Goal: Information Seeking & Learning: Check status

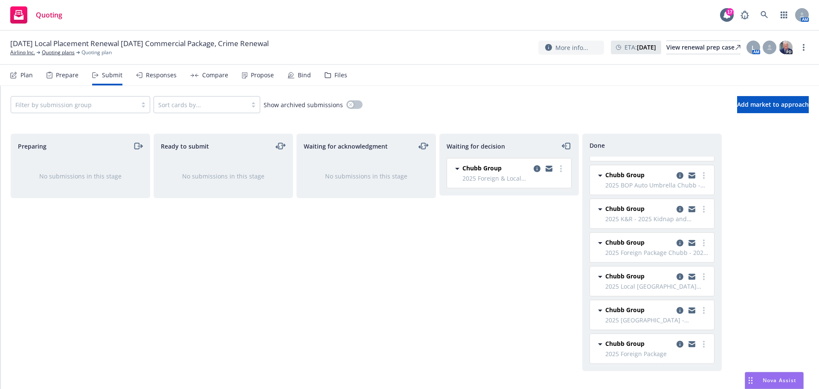
scroll to position [133, 0]
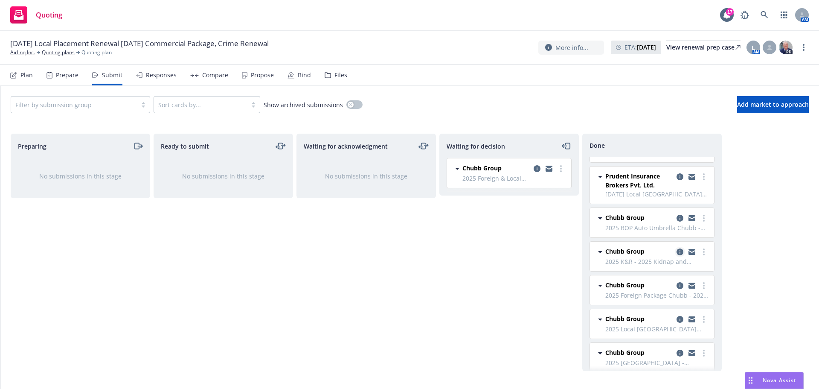
click at [677, 250] on icon "copy logging email" at bounding box center [680, 251] width 7 height 7
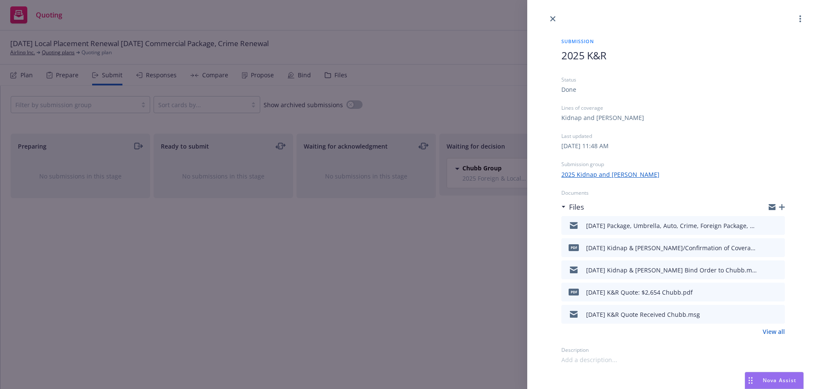
click at [774, 331] on link "View all" at bounding box center [774, 331] width 22 height 9
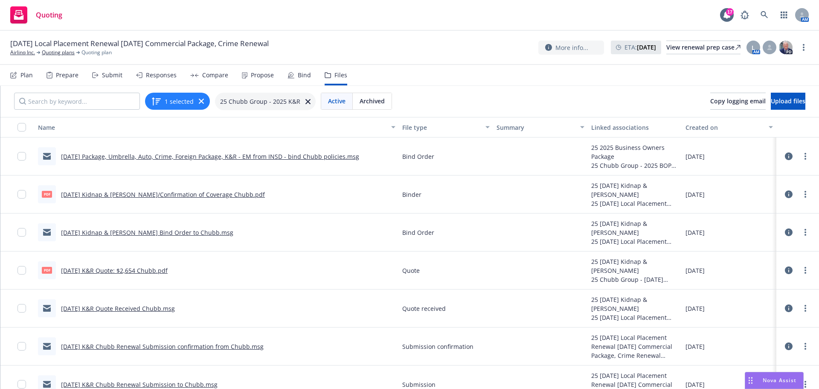
click at [186, 348] on link "7/31/2025 K&R Chubb Renewal Submission confirmation from Chubb.msg" at bounding box center [162, 346] width 203 height 8
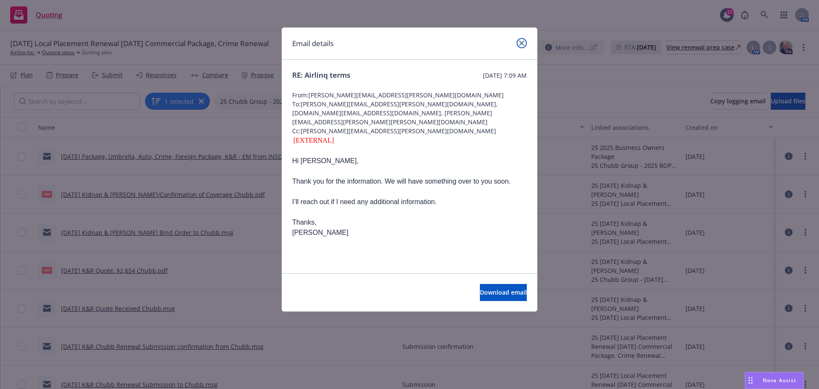
click at [521, 46] on link "close" at bounding box center [522, 43] width 10 height 10
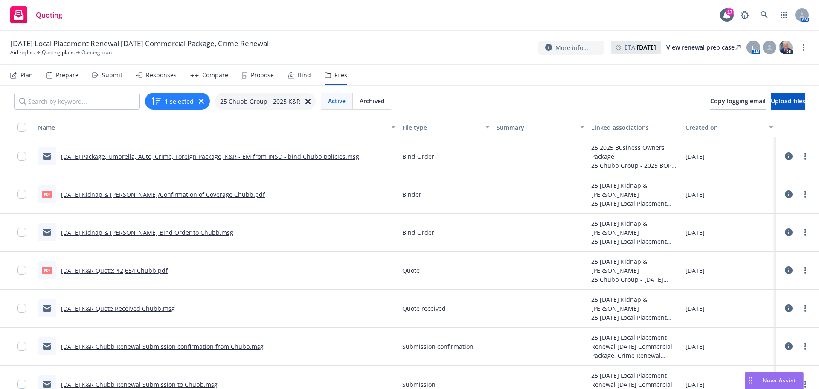
scroll to position [14, 0]
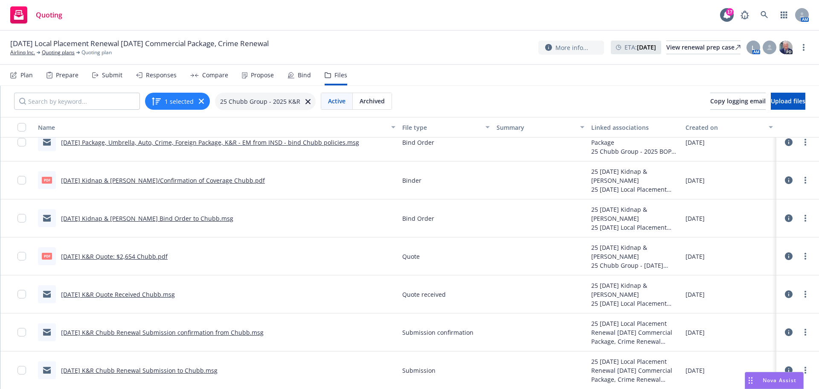
click at [149, 373] on link "7/31/2025 K&R Chubb Renewal Submission to Chubb.msg" at bounding box center [139, 370] width 157 height 8
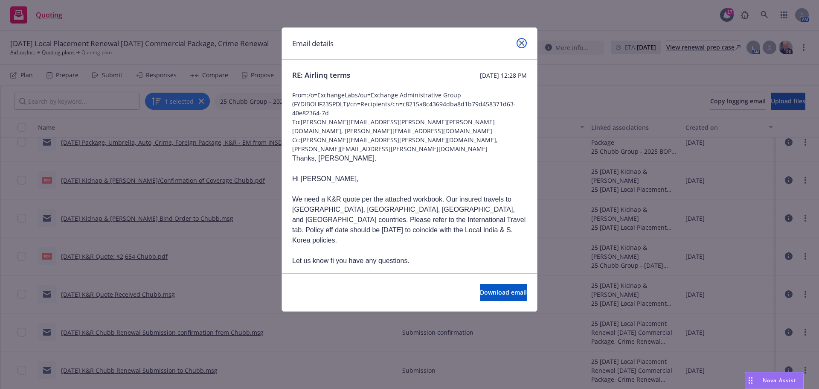
click at [521, 43] on icon "close" at bounding box center [521, 43] width 5 height 5
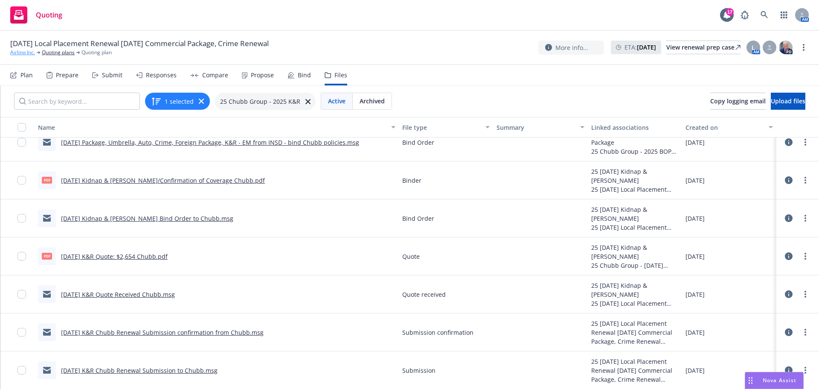
click at [18, 52] on link "Airlinq Inc." at bounding box center [22, 53] width 25 height 8
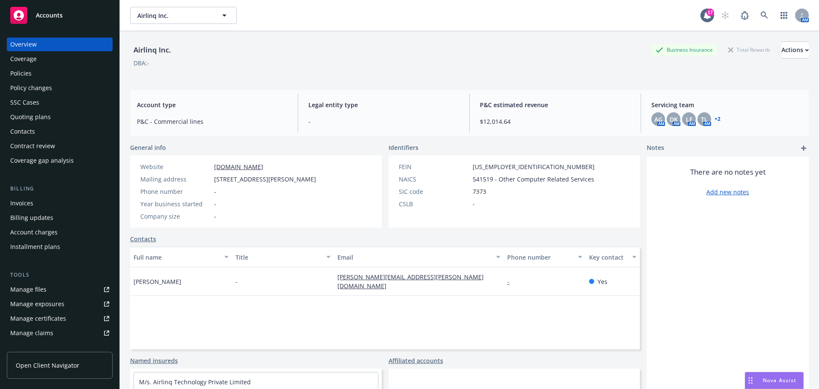
click at [717, 121] on div "AG AM DK AM LF AM TL AM + 2" at bounding box center [727, 119] width 151 height 14
click at [716, 118] on link "+ 2" at bounding box center [718, 118] width 6 height 5
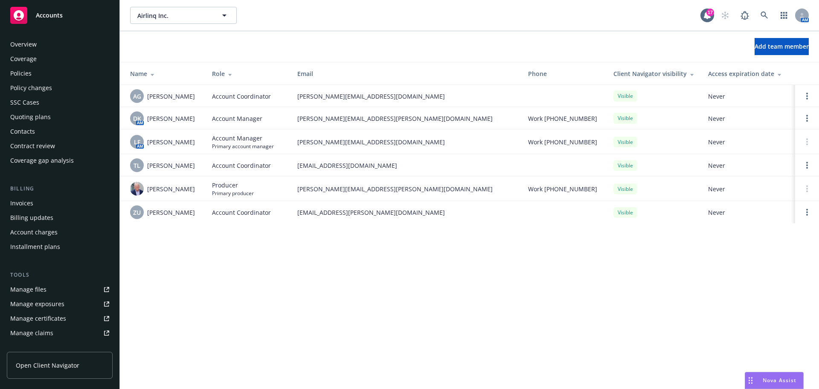
drag, startPoint x: 29, startPoint y: 71, endPoint x: 335, endPoint y: 109, distance: 309.2
click at [29, 71] on div "Policies" at bounding box center [20, 74] width 21 height 14
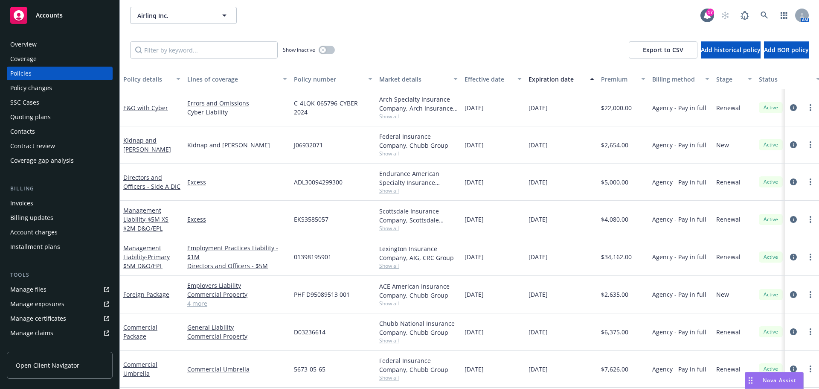
click at [28, 136] on div "Contacts" at bounding box center [22, 132] width 25 height 14
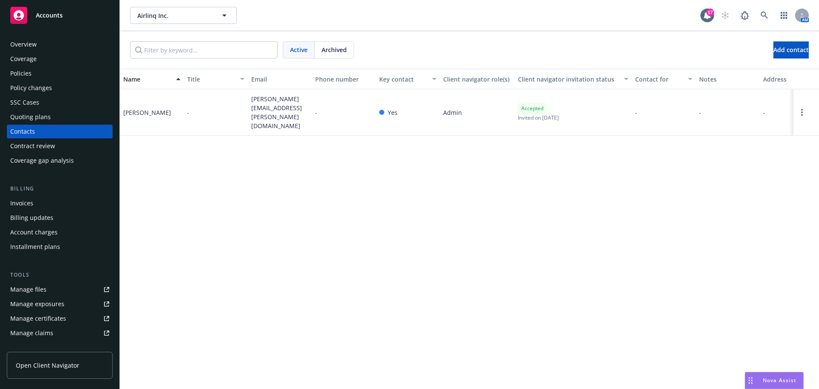
click at [40, 115] on div "Quoting plans" at bounding box center [30, 117] width 41 height 14
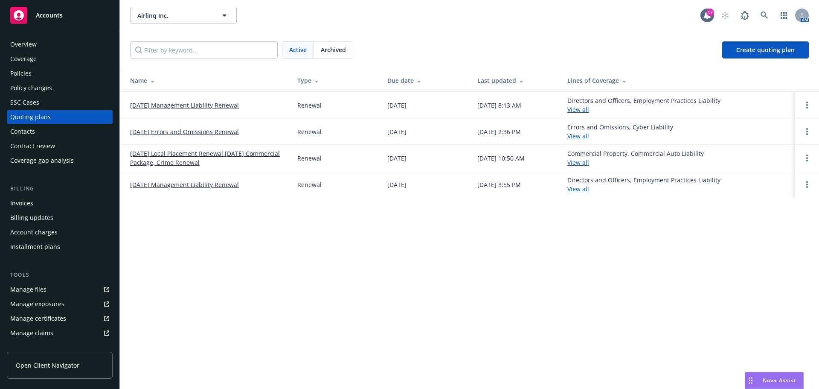
click at [177, 157] on link "[DATE] Local Placement Renewal [DATE] Commercial Package, Crime Renewal" at bounding box center [207, 158] width 154 height 18
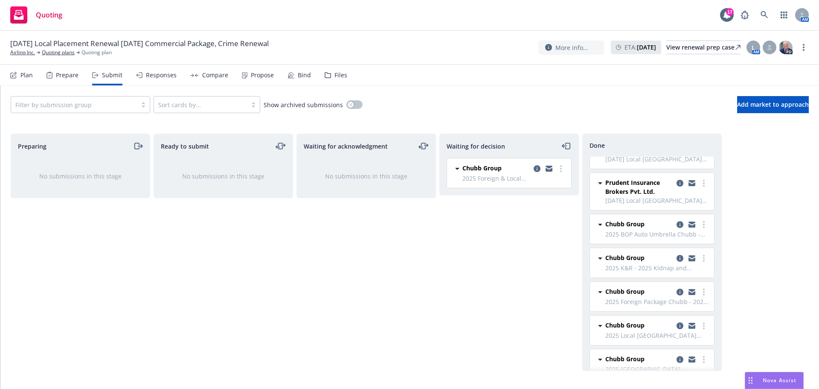
scroll to position [171, 0]
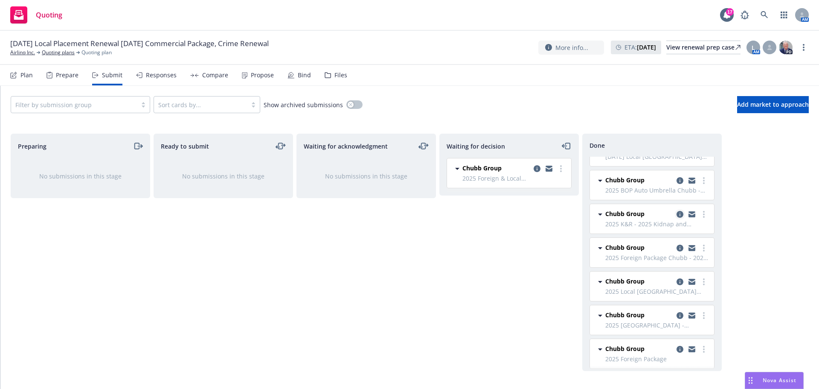
click at [677, 212] on icon "copy logging email" at bounding box center [680, 214] width 7 height 7
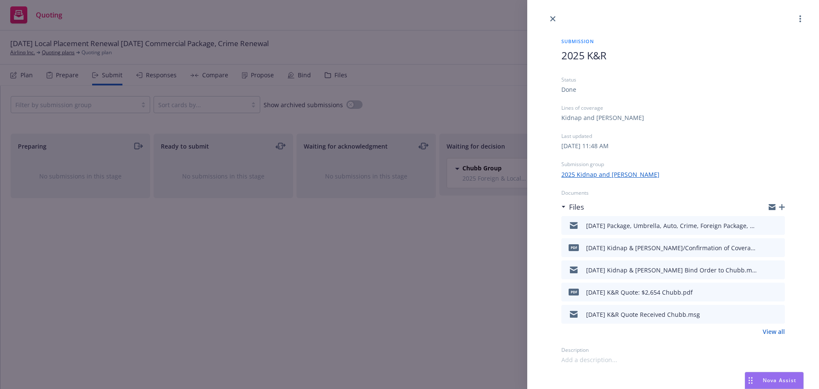
click at [780, 292] on icon "preview file" at bounding box center [777, 291] width 8 height 6
click at [781, 329] on link "View all" at bounding box center [774, 331] width 22 height 9
